Goal: Find specific page/section: Find specific page/section

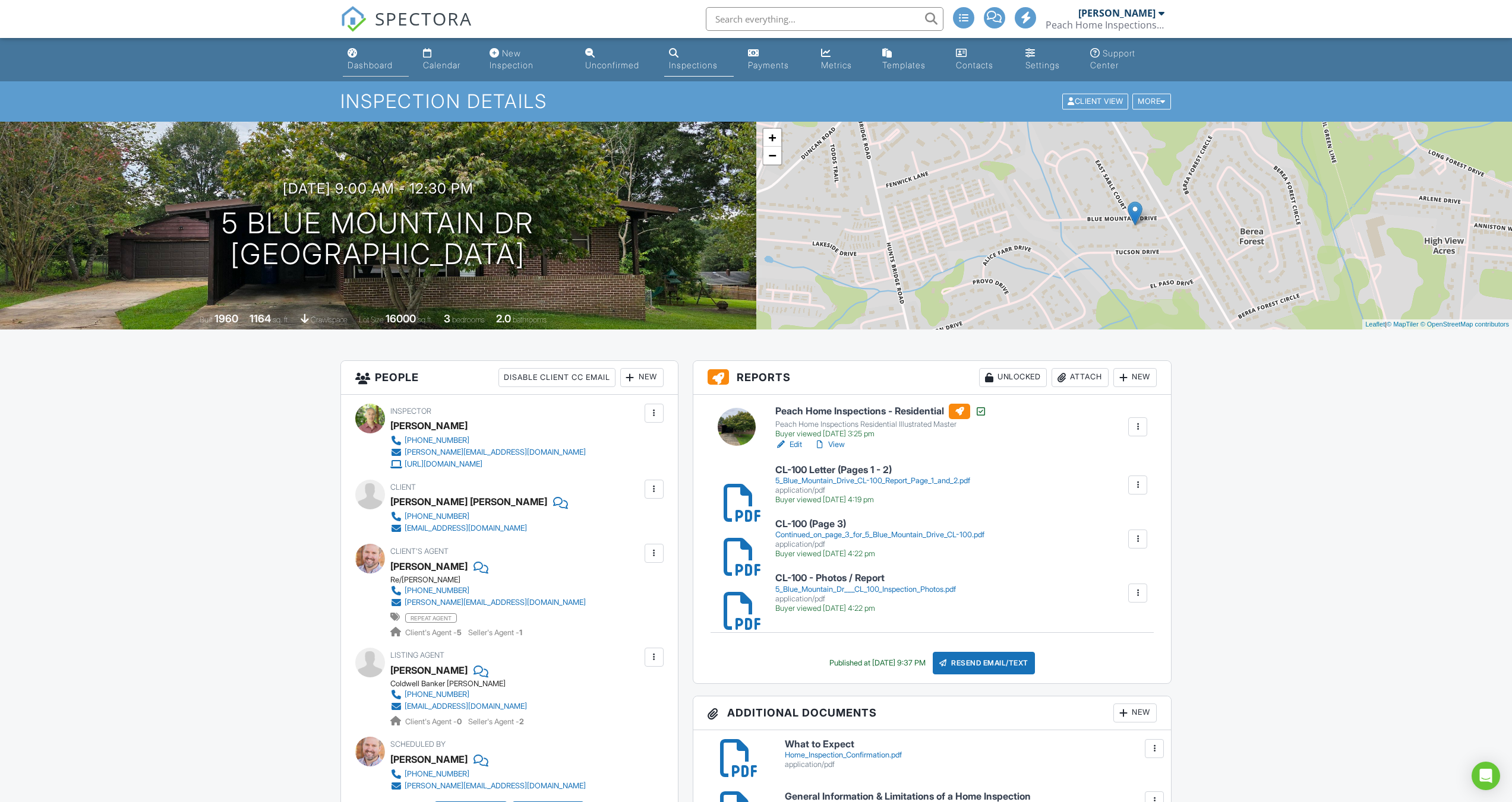
click at [369, 53] on link "Dashboard" at bounding box center [376, 60] width 66 height 34
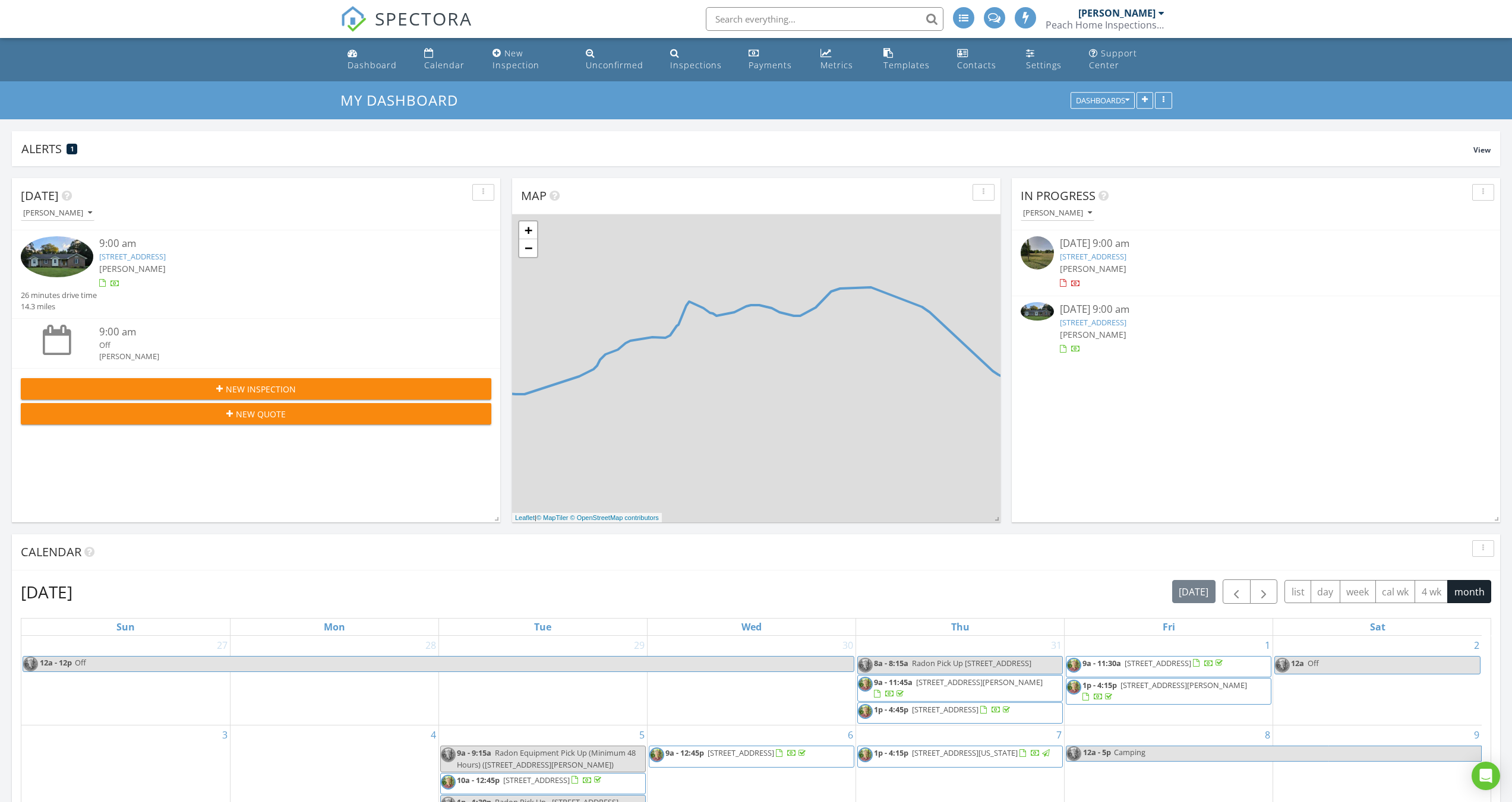
scroll to position [1099, 1530]
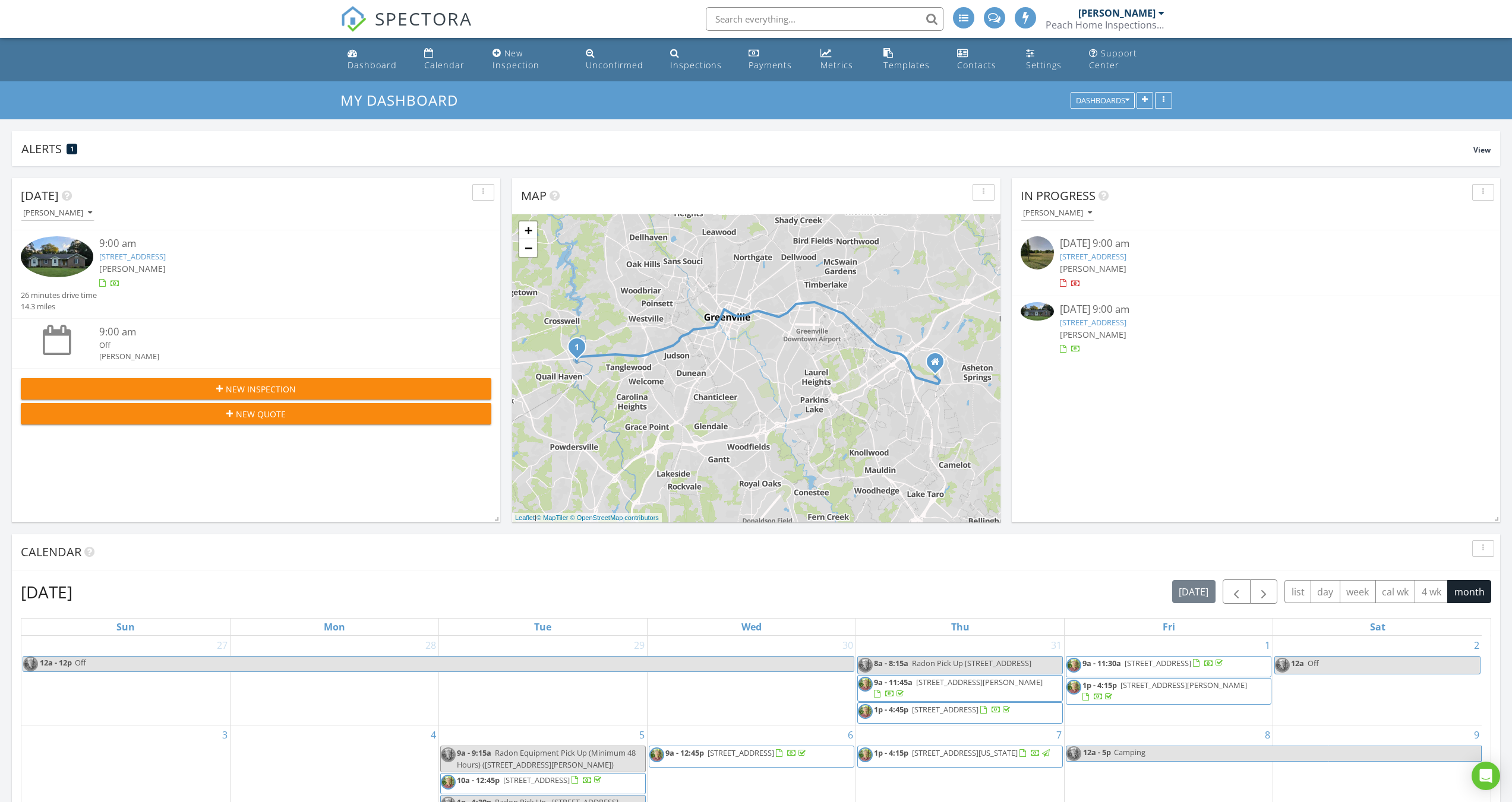
click at [124, 257] on link "23 Riverview Cir, Greenville, SC 29611" at bounding box center [132, 257] width 66 height 11
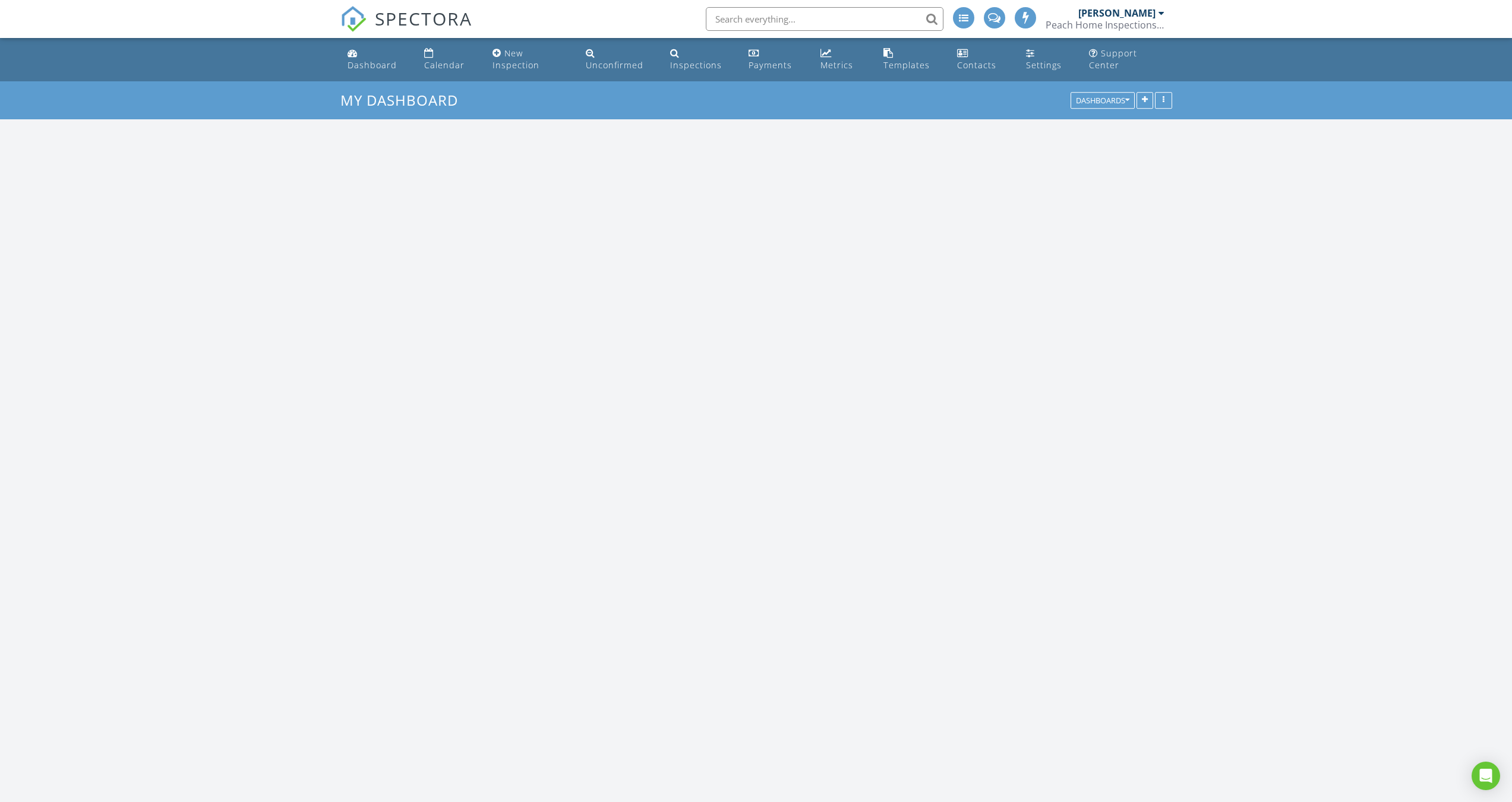
scroll to position [1099, 1530]
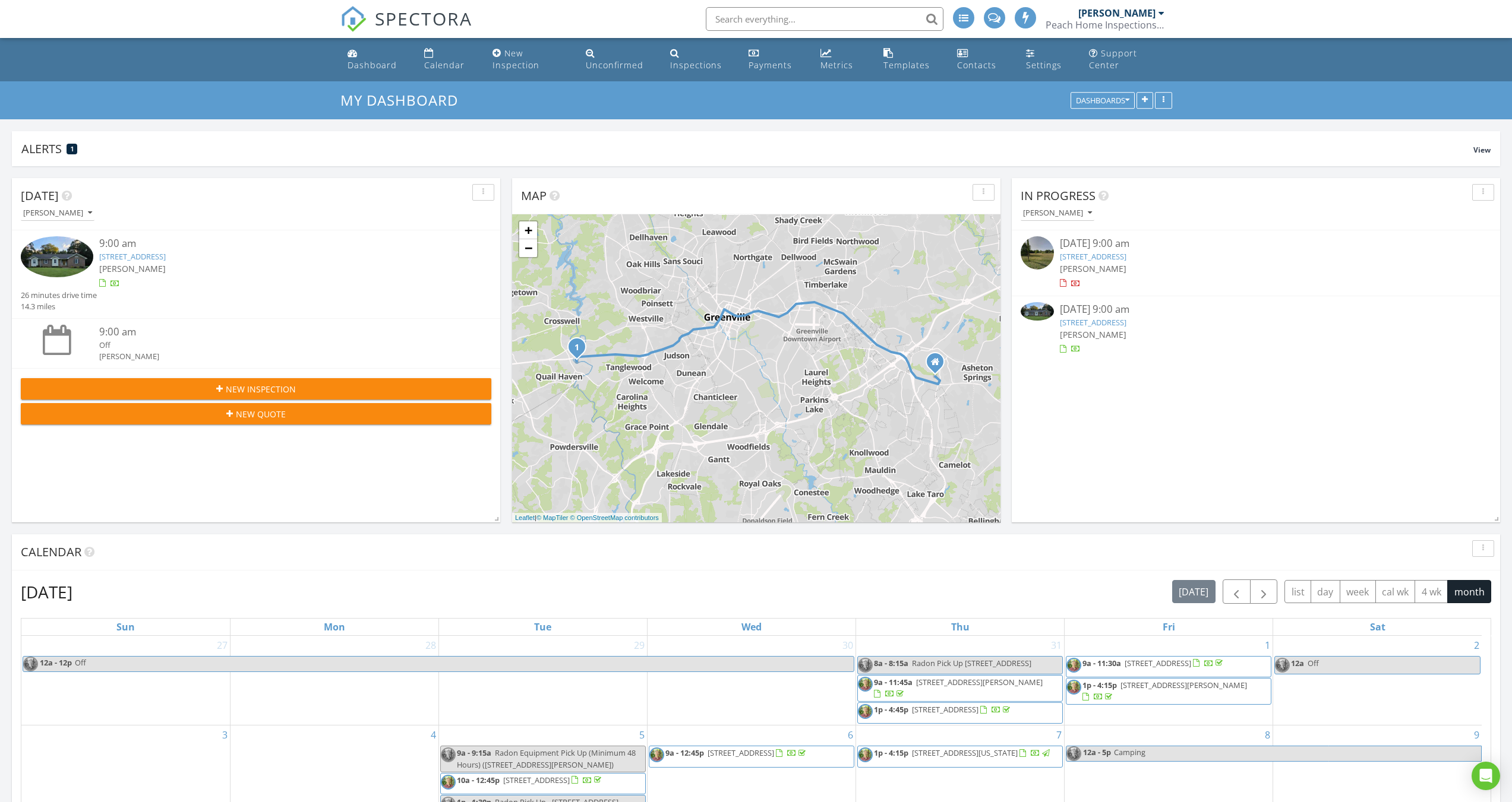
click at [1107, 317] on link "23 Riverview Cir, Greenville, SC 29611" at bounding box center [1092, 323] width 66 height 11
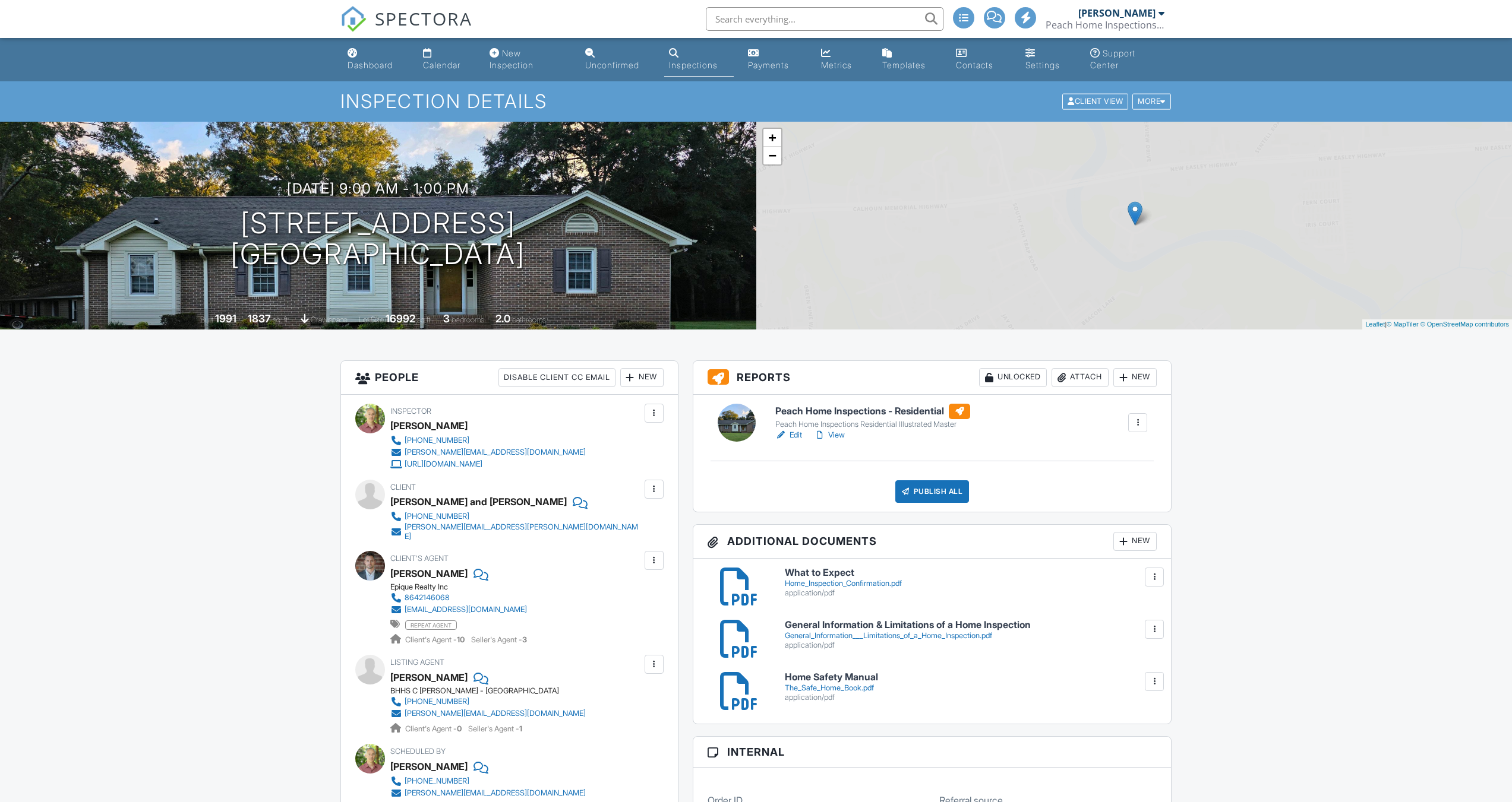
click at [793, 433] on link "Edit" at bounding box center [789, 435] width 27 height 12
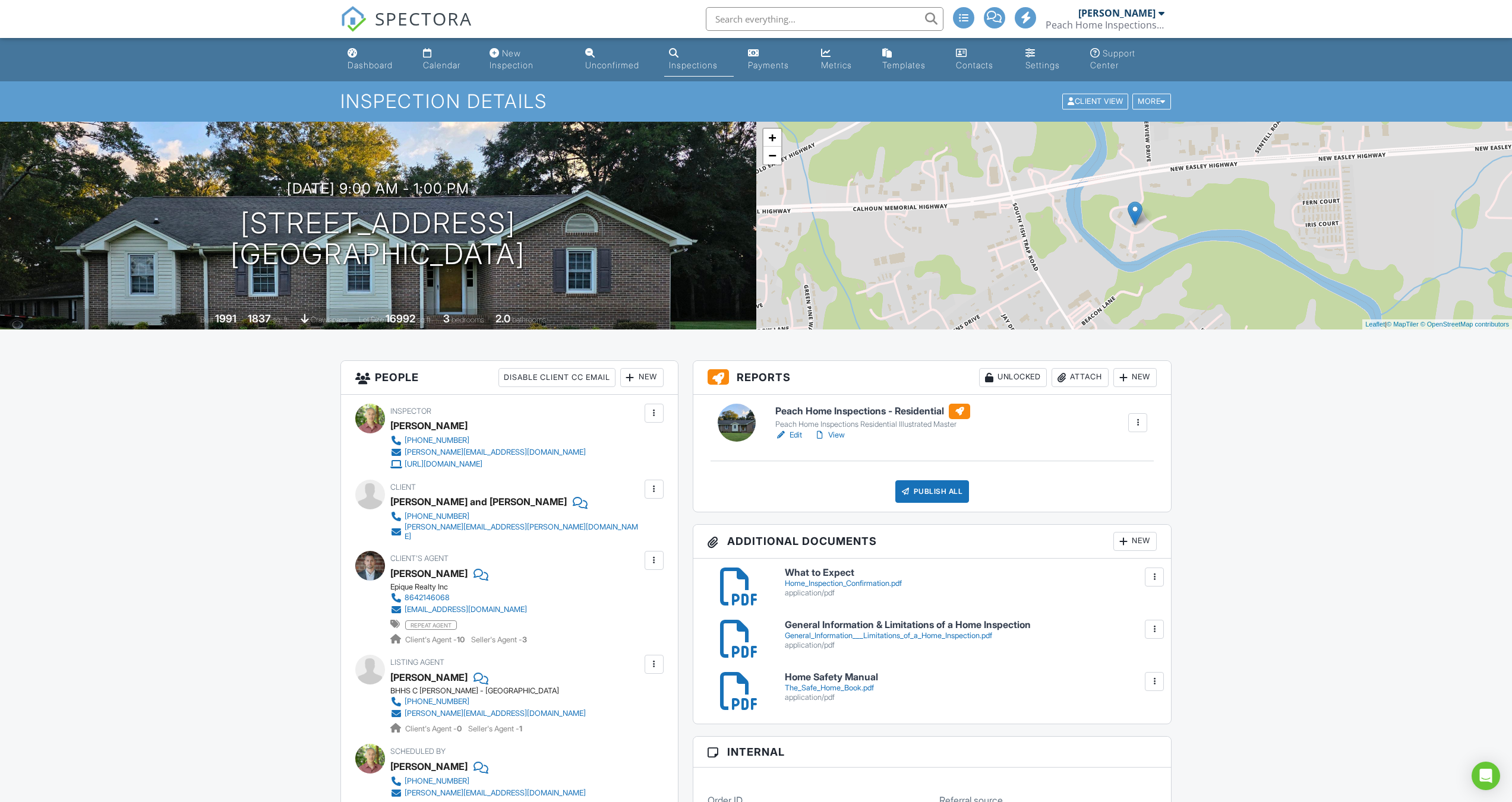
click at [837, 435] on link "View" at bounding box center [829, 435] width 31 height 12
